Goal: Transaction & Acquisition: Purchase product/service

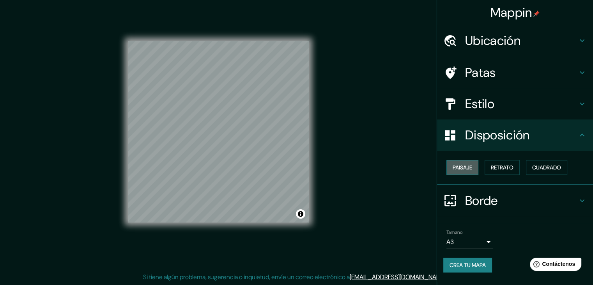
click at [472, 167] on font "Paisaje" at bounding box center [462, 167] width 19 height 7
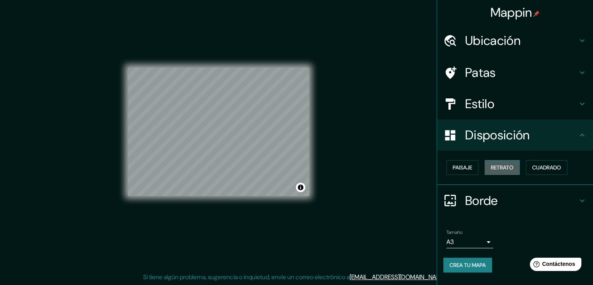
click at [494, 167] on font "Retrato" at bounding box center [502, 167] width 23 height 7
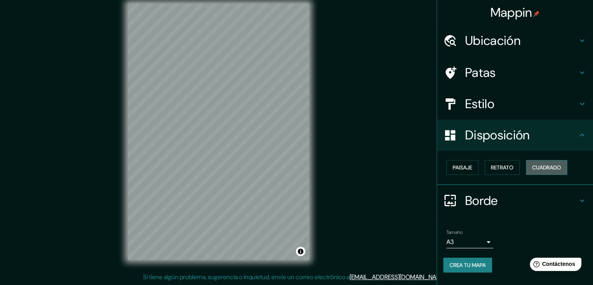
click at [532, 166] on button "Cuadrado" at bounding box center [546, 167] width 41 height 15
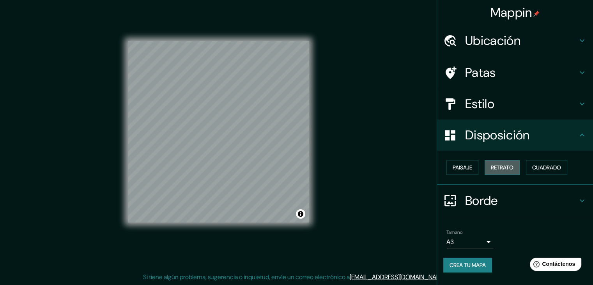
click at [508, 169] on font "Retrato" at bounding box center [502, 167] width 23 height 7
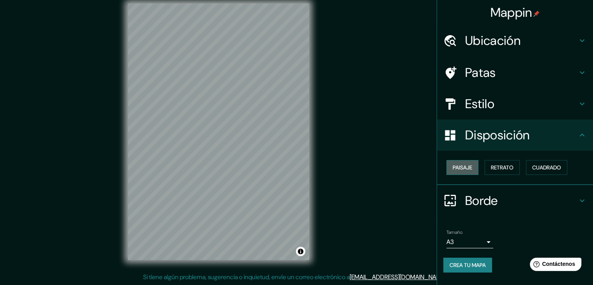
click at [461, 169] on font "Paisaje" at bounding box center [462, 167] width 19 height 7
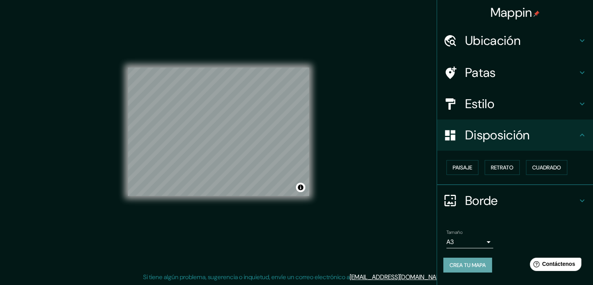
click at [477, 266] on font "Crea tu mapa" at bounding box center [468, 264] width 36 height 7
click at [469, 271] on div "Tamaño A3 a4 Crea tu mapa" at bounding box center [514, 252] width 143 height 52
click at [469, 266] on font "Crea tu mapa" at bounding box center [468, 264] width 36 height 7
click at [507, 170] on font "Retrato" at bounding box center [502, 167] width 23 height 7
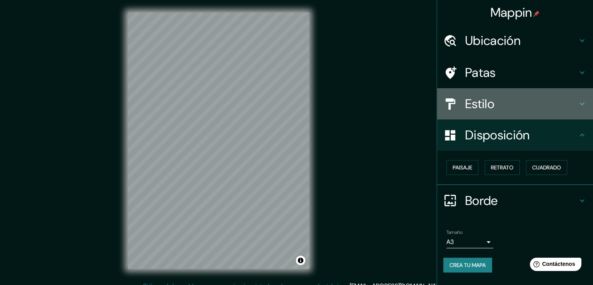
click at [483, 98] on font "Estilo" at bounding box center [479, 104] width 29 height 16
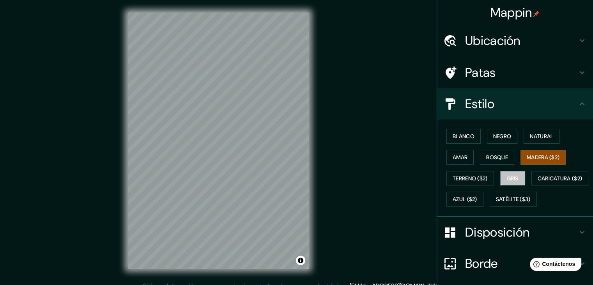
click at [507, 175] on font "Gris" at bounding box center [513, 178] width 12 height 7
click at [493, 140] on font "Negro" at bounding box center [502, 136] width 18 height 10
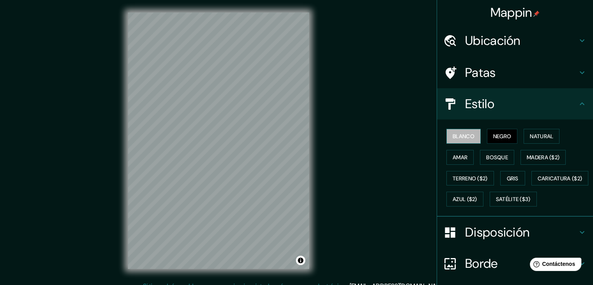
click at [461, 137] on font "Blanco" at bounding box center [464, 136] width 22 height 7
click at [538, 183] on font "Caricatura ($2)" at bounding box center [560, 178] width 45 height 10
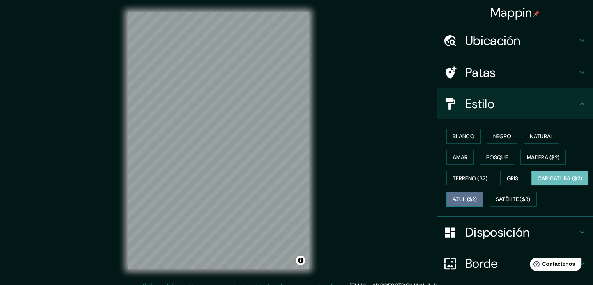
click at [477, 196] on font "Azul ($2)" at bounding box center [465, 199] width 25 height 7
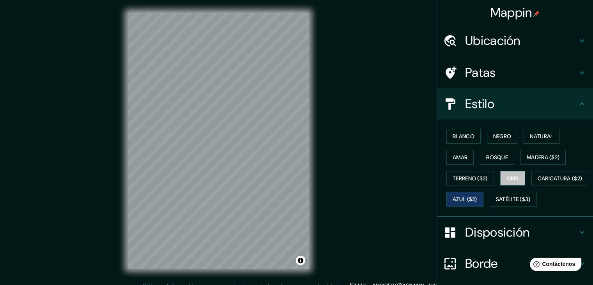
click at [512, 182] on button "Gris" at bounding box center [512, 178] width 25 height 15
click at [497, 138] on font "Negro" at bounding box center [502, 136] width 18 height 7
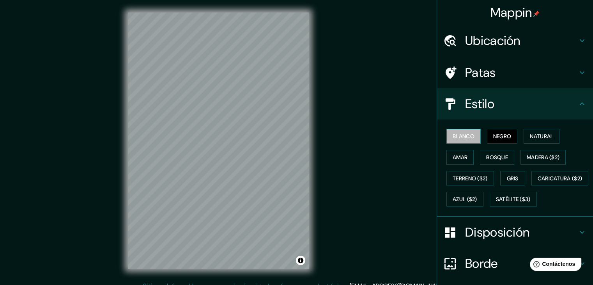
click at [460, 138] on font "Blanco" at bounding box center [464, 136] width 22 height 7
click at [524, 134] on button "Natural" at bounding box center [542, 136] width 36 height 15
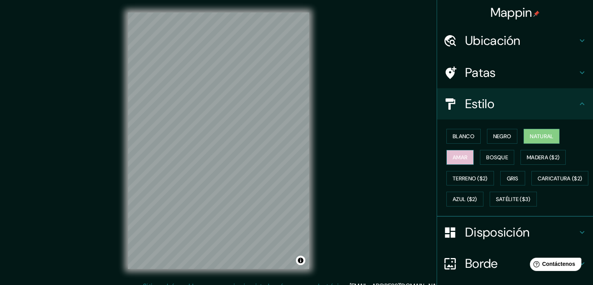
click at [458, 154] on font "Amar" at bounding box center [460, 157] width 15 height 7
click at [496, 158] on font "Bosque" at bounding box center [497, 157] width 22 height 7
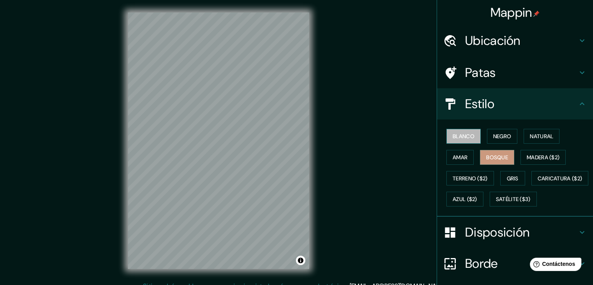
click at [460, 135] on font "Blanco" at bounding box center [464, 136] width 22 height 7
